Goal: Information Seeking & Learning: Find specific page/section

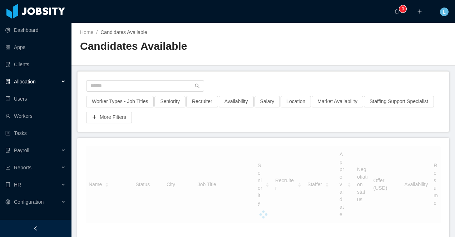
click at [57, 226] on div at bounding box center [36, 228] width 72 height 17
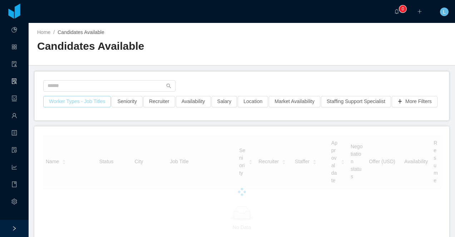
click at [101, 98] on button "Worker Types - Job Titles" at bounding box center [77, 101] width 68 height 11
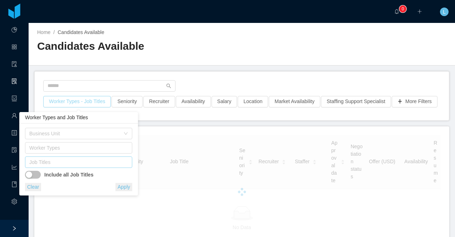
click at [93, 163] on div "Job Titles" at bounding box center [77, 161] width 96 height 7
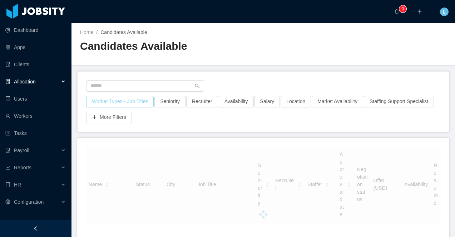
click at [111, 101] on button "Worker Types - Job Titles" at bounding box center [120, 101] width 68 height 11
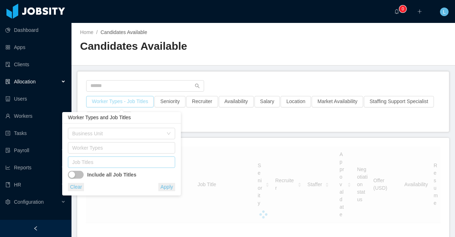
click at [100, 162] on div "Job Titles" at bounding box center [120, 161] width 96 height 7
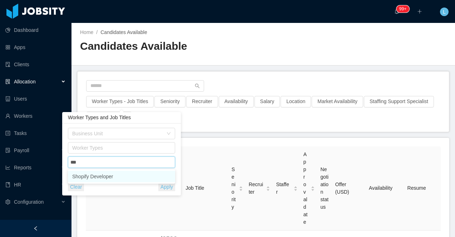
type input "****"
click at [96, 177] on li "Shopify Developer" at bounding box center [121, 176] width 107 height 11
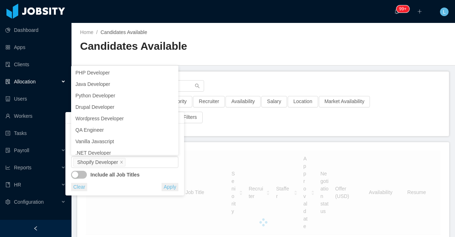
click at [166, 183] on button "Apply" at bounding box center [170, 187] width 17 height 8
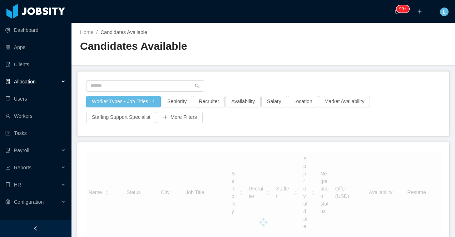
click at [33, 226] on div at bounding box center [36, 228] width 72 height 17
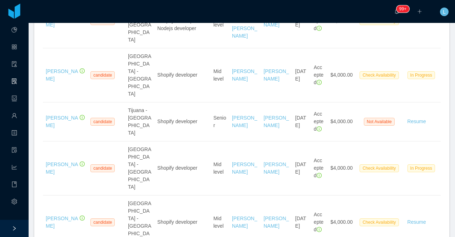
scroll to position [212, 0]
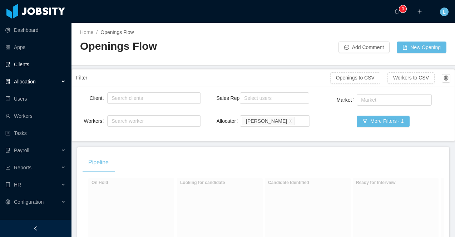
click at [33, 69] on link "Clients" at bounding box center [35, 64] width 60 height 14
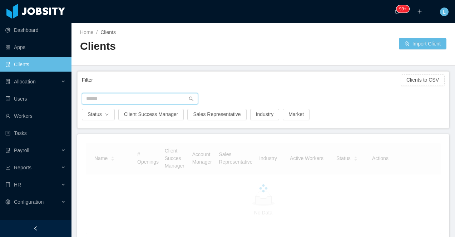
click at [112, 96] on input "text" at bounding box center [140, 98] width 116 height 11
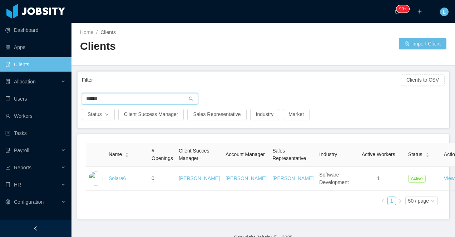
scroll to position [20, 0]
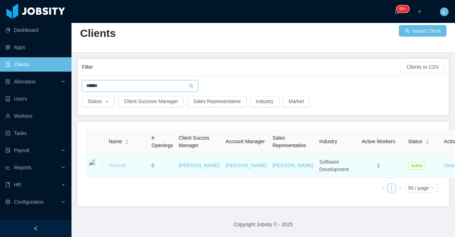
type input "******"
click at [118, 165] on link "Solara6" at bounding box center [117, 165] width 17 height 6
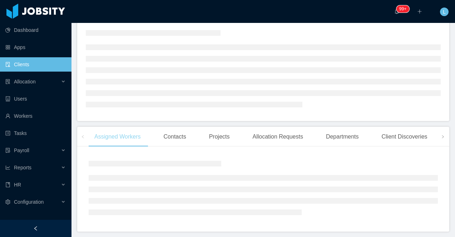
scroll to position [80, 0]
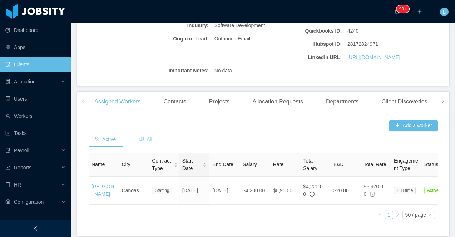
click at [149, 142] on span "All" at bounding box center [146, 139] width 14 height 6
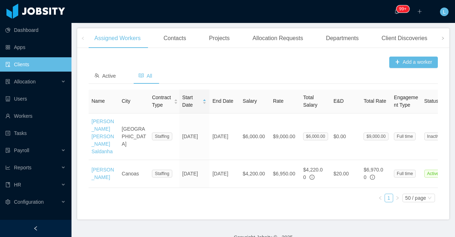
scroll to position [237, 0]
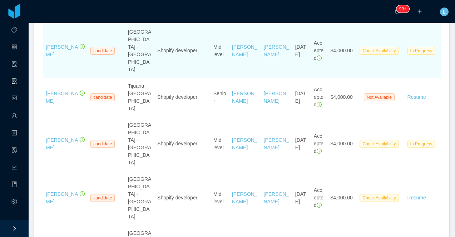
scroll to position [239, 0]
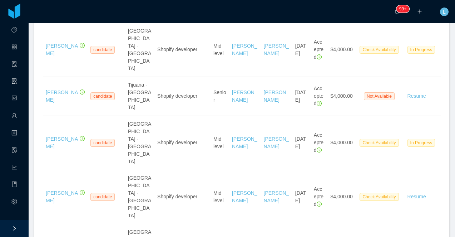
copy link "Jonathan Rincon"
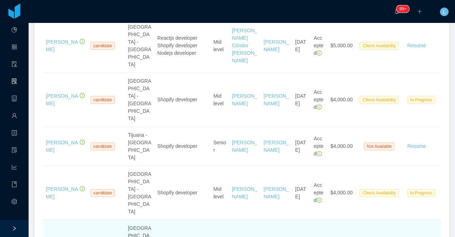
scroll to position [190, 0]
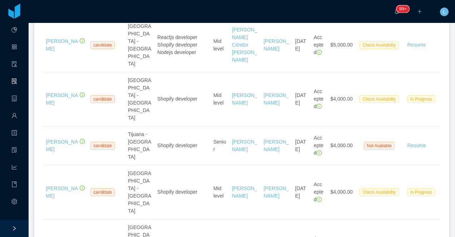
click at [29, 126] on section "··· 99+ ··· ··· L ··· Home / Candidates Available / Candidates Available Worker…" at bounding box center [242, 118] width 427 height 237
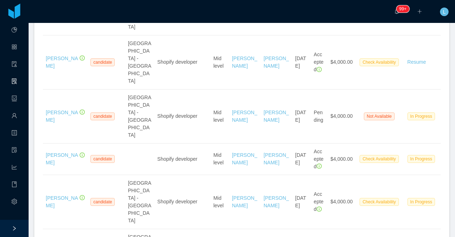
scroll to position [375, 0]
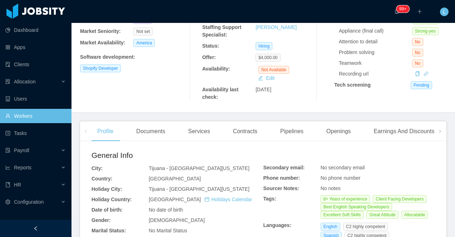
scroll to position [196, 0]
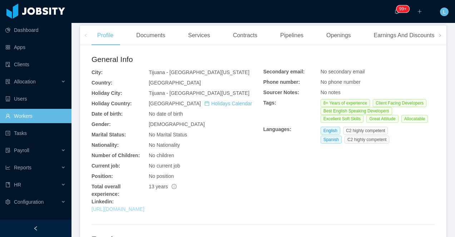
click at [145, 210] on link "[URL][DOMAIN_NAME]" at bounding box center [118, 209] width 53 height 6
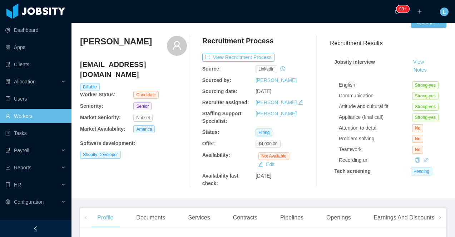
scroll to position [0, 0]
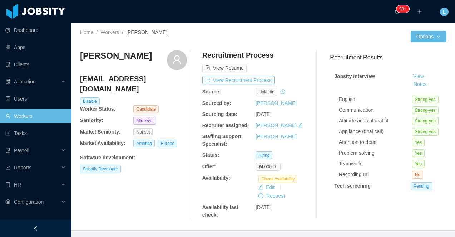
click at [130, 53] on h3 "Federico Ordóñez" at bounding box center [116, 55] width 72 height 11
copy div "Federico Ordóñez"
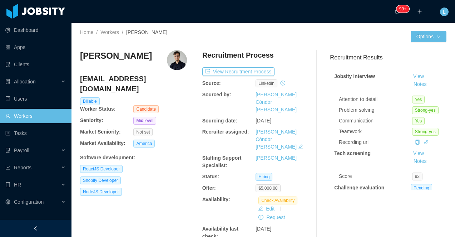
click at [107, 58] on h3 "[PERSON_NAME]" at bounding box center [116, 55] width 72 height 11
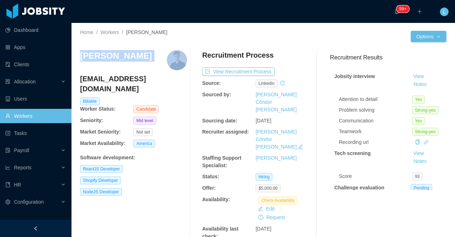
click at [107, 58] on h3 "[PERSON_NAME]" at bounding box center [116, 55] width 72 height 11
copy h3 "[PERSON_NAME]"
